Goal: Transaction & Acquisition: Obtain resource

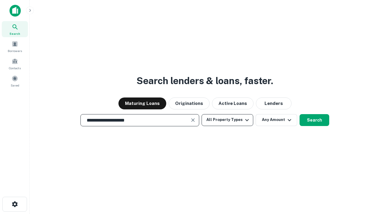
type input "**********"
click at [227, 120] on button "All Property Types" at bounding box center [228, 120] width 52 height 12
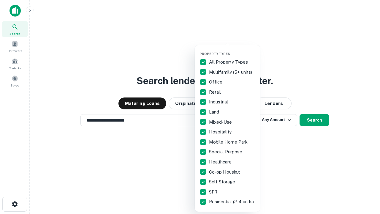
click at [232, 50] on button "button" at bounding box center [231, 50] width 65 height 0
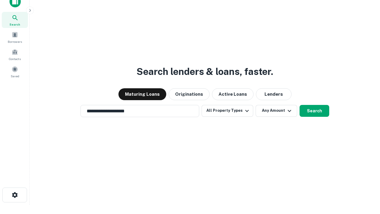
scroll to position [4, 72]
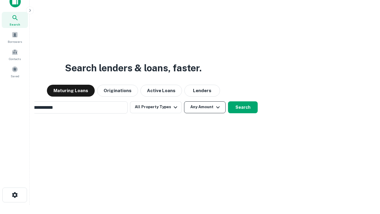
click at [184, 101] on button "Any Amount" at bounding box center [205, 107] width 42 height 12
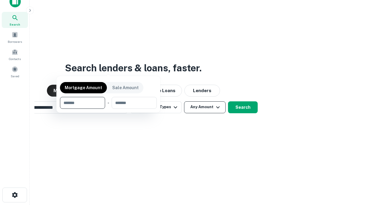
scroll to position [9, 0]
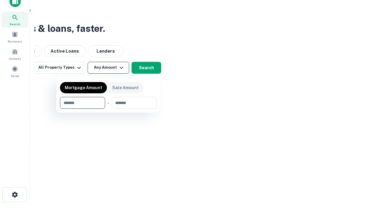
type input "*******"
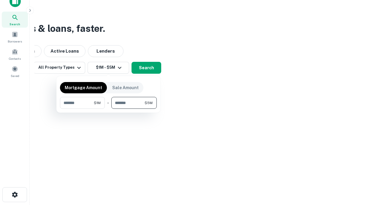
type input "*******"
click at [108, 109] on button "button" at bounding box center [108, 109] width 97 height 0
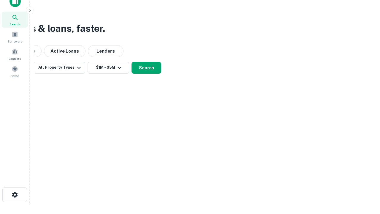
scroll to position [4, 110]
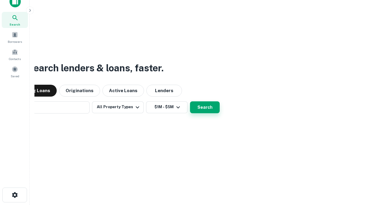
click at [190, 101] on button "Search" at bounding box center [205, 107] width 30 height 12
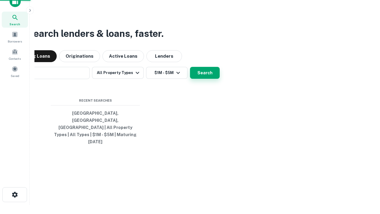
scroll to position [16, 168]
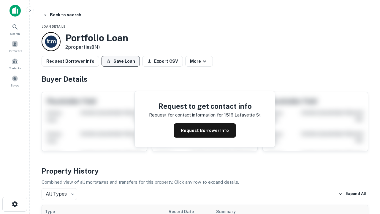
click at [121, 61] on button "Save Loan" at bounding box center [121, 61] width 38 height 11
click at [122, 61] on button "Loan Saved" at bounding box center [122, 61] width 41 height 11
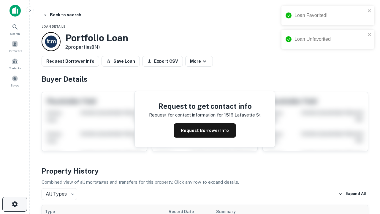
click at [15, 204] on icon "button" at bounding box center [14, 203] width 7 height 7
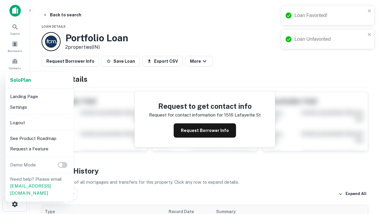
click at [39, 122] on li "Logout" at bounding box center [40, 122] width 64 height 11
